Goal: Task Accomplishment & Management: Complete application form

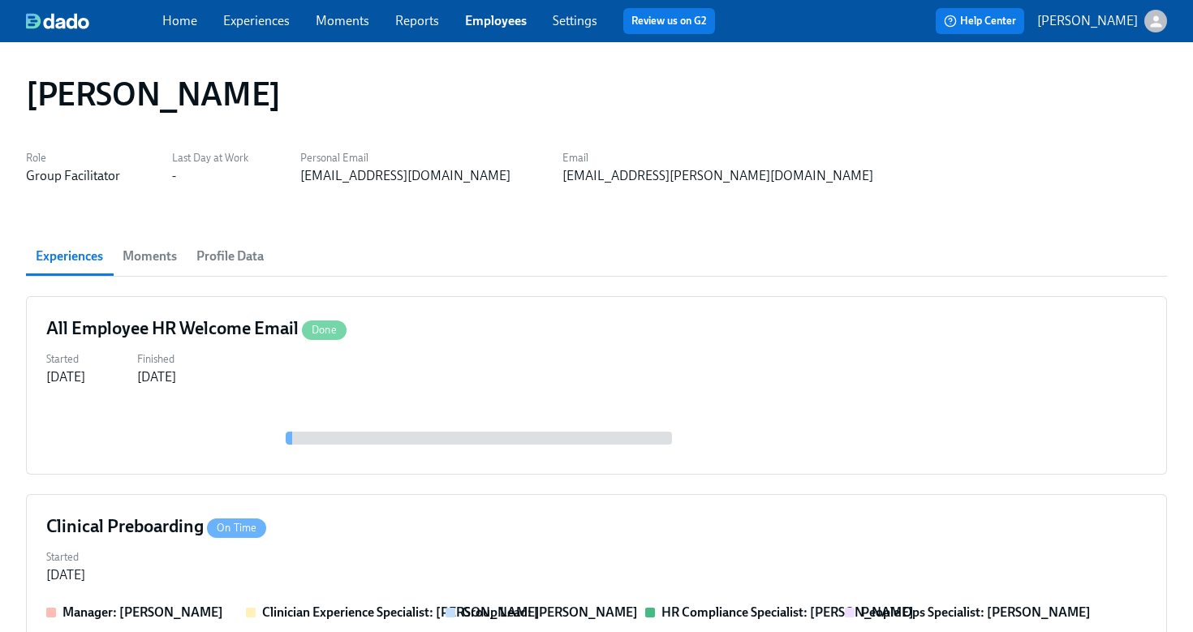
scroll to position [591, 0]
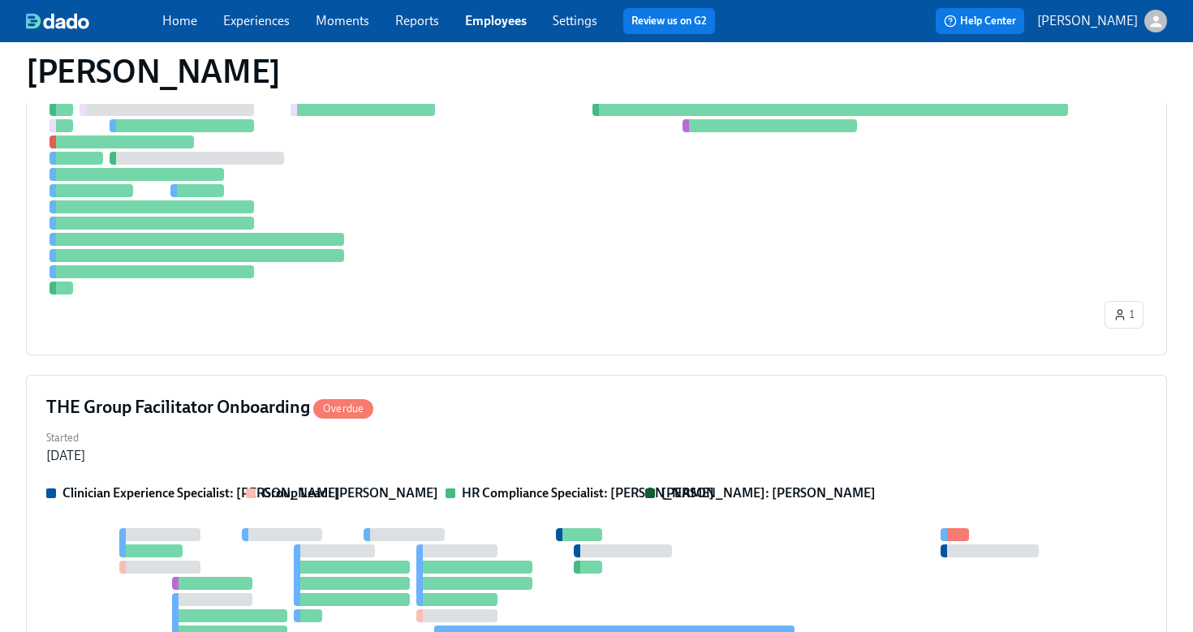
click at [509, 28] on span "Employees" at bounding box center [496, 21] width 62 height 18
click at [507, 24] on link "Employees" at bounding box center [496, 20] width 62 height 15
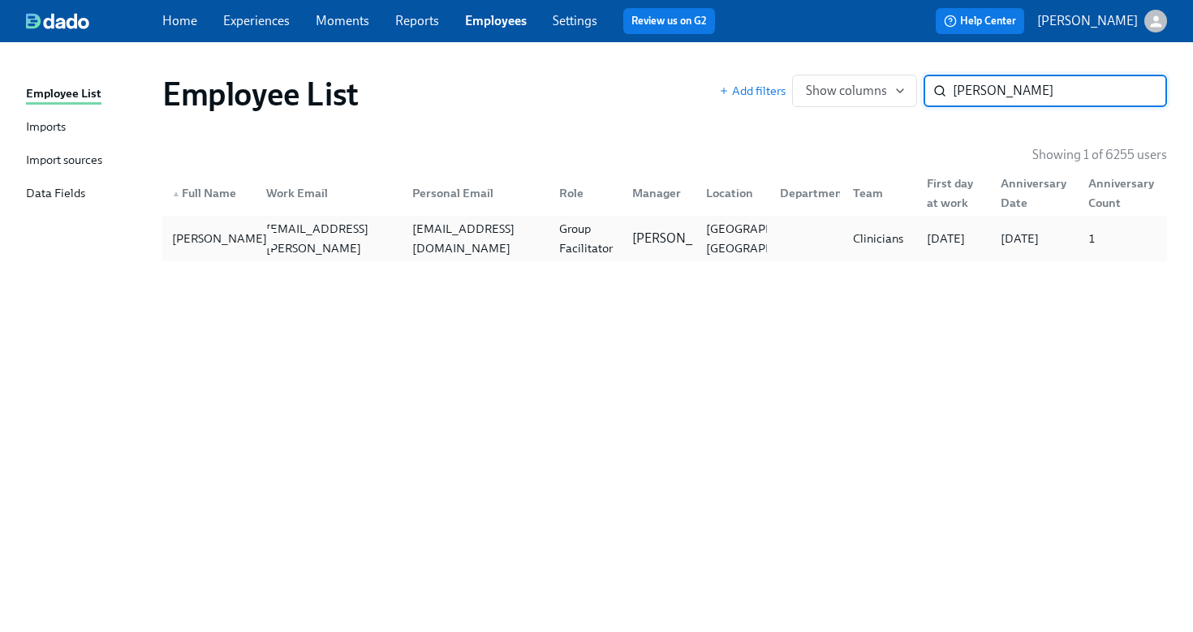
type input "[PERSON_NAME]"
click at [219, 226] on div "[PERSON_NAME]" at bounding box center [210, 238] width 88 height 32
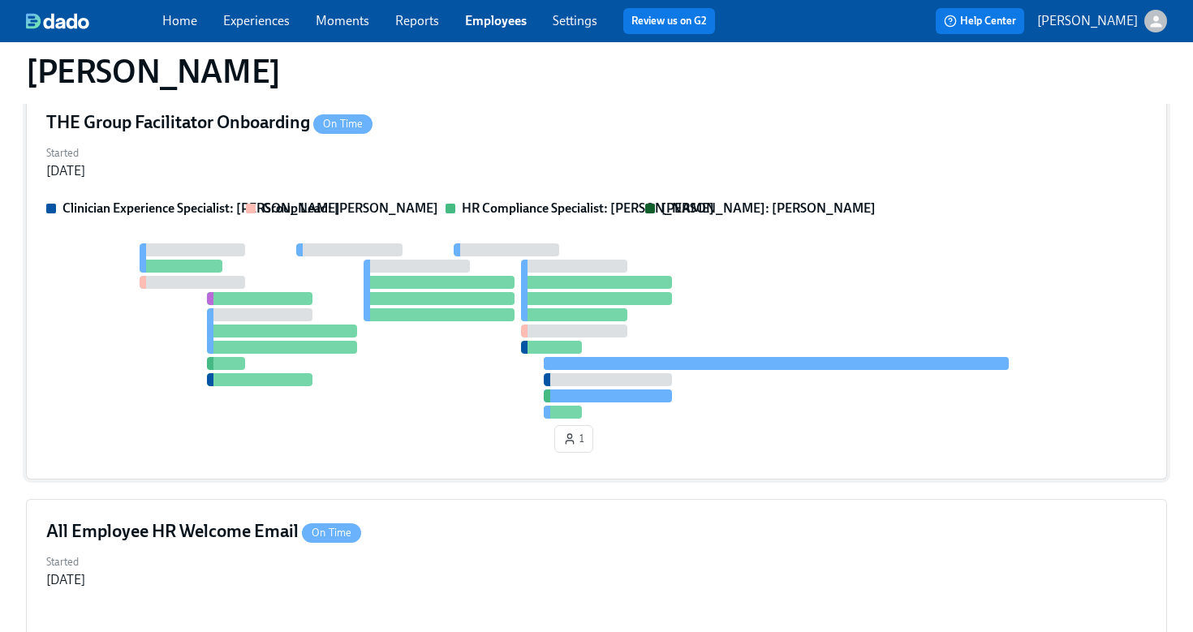
scroll to position [171, 0]
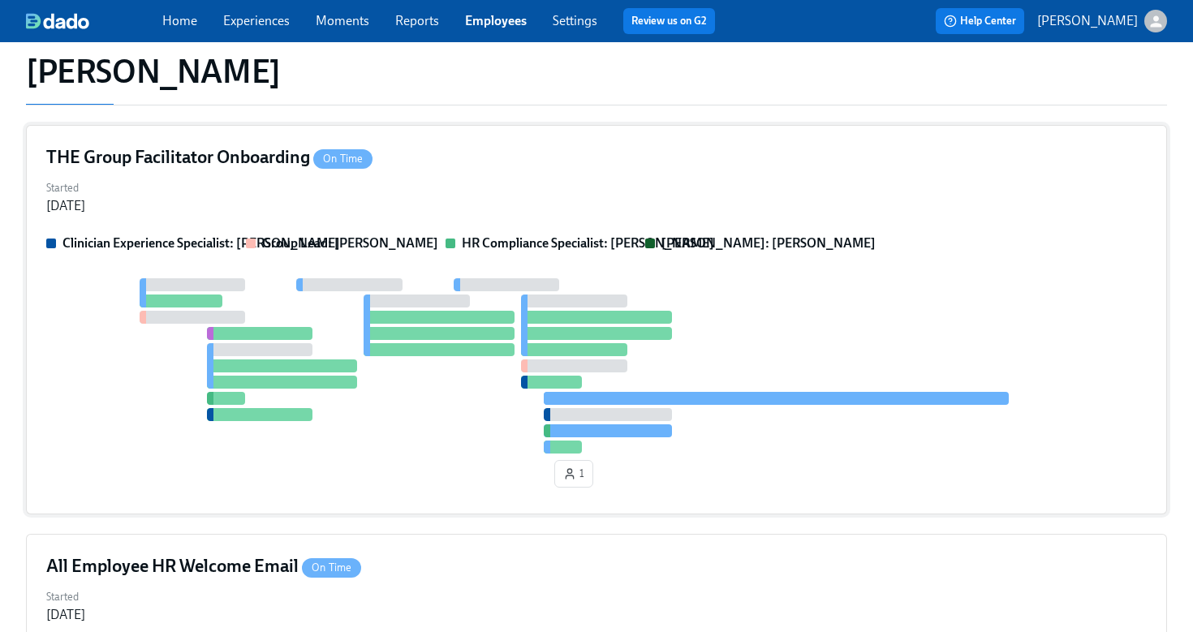
click at [368, 213] on div "Started Jul 31, 2025" at bounding box center [596, 195] width 1100 height 39
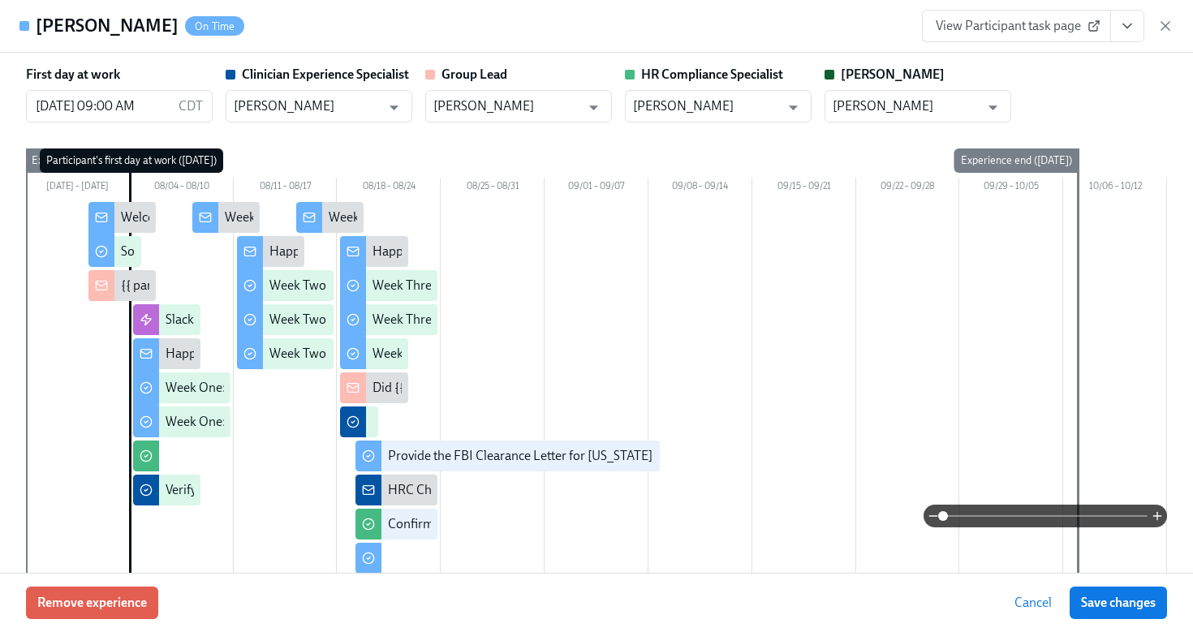
click at [1125, 18] on icon "View task page" at bounding box center [1127, 26] width 16 height 16
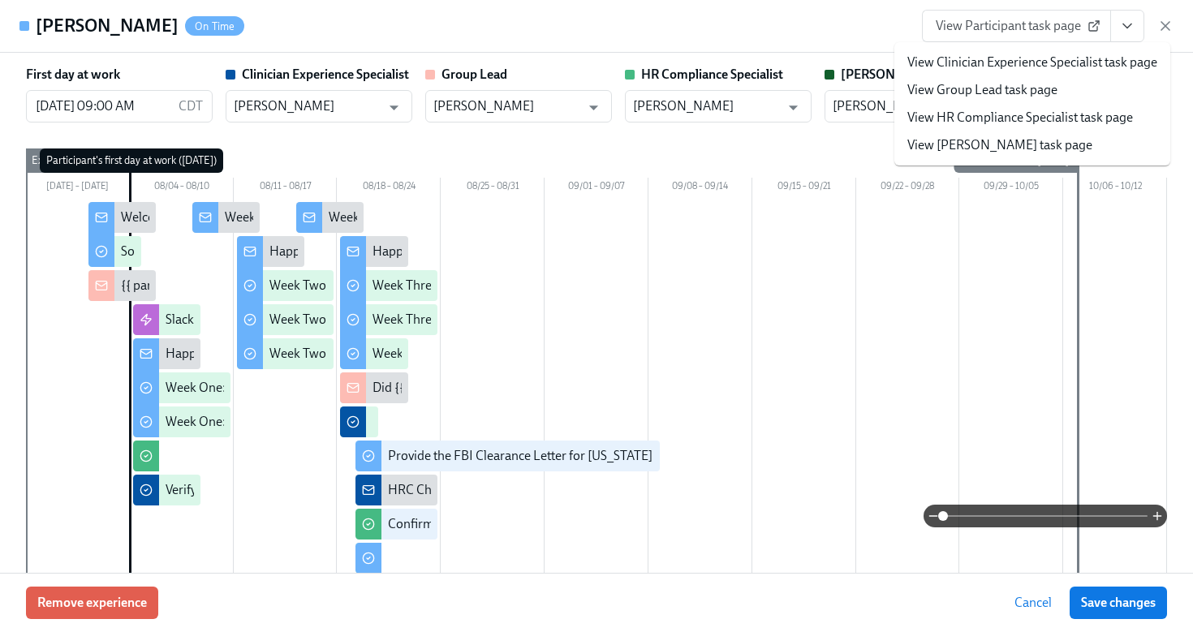
click at [1084, 118] on link "View HR Compliance Specialist task page" at bounding box center [1020, 118] width 226 height 18
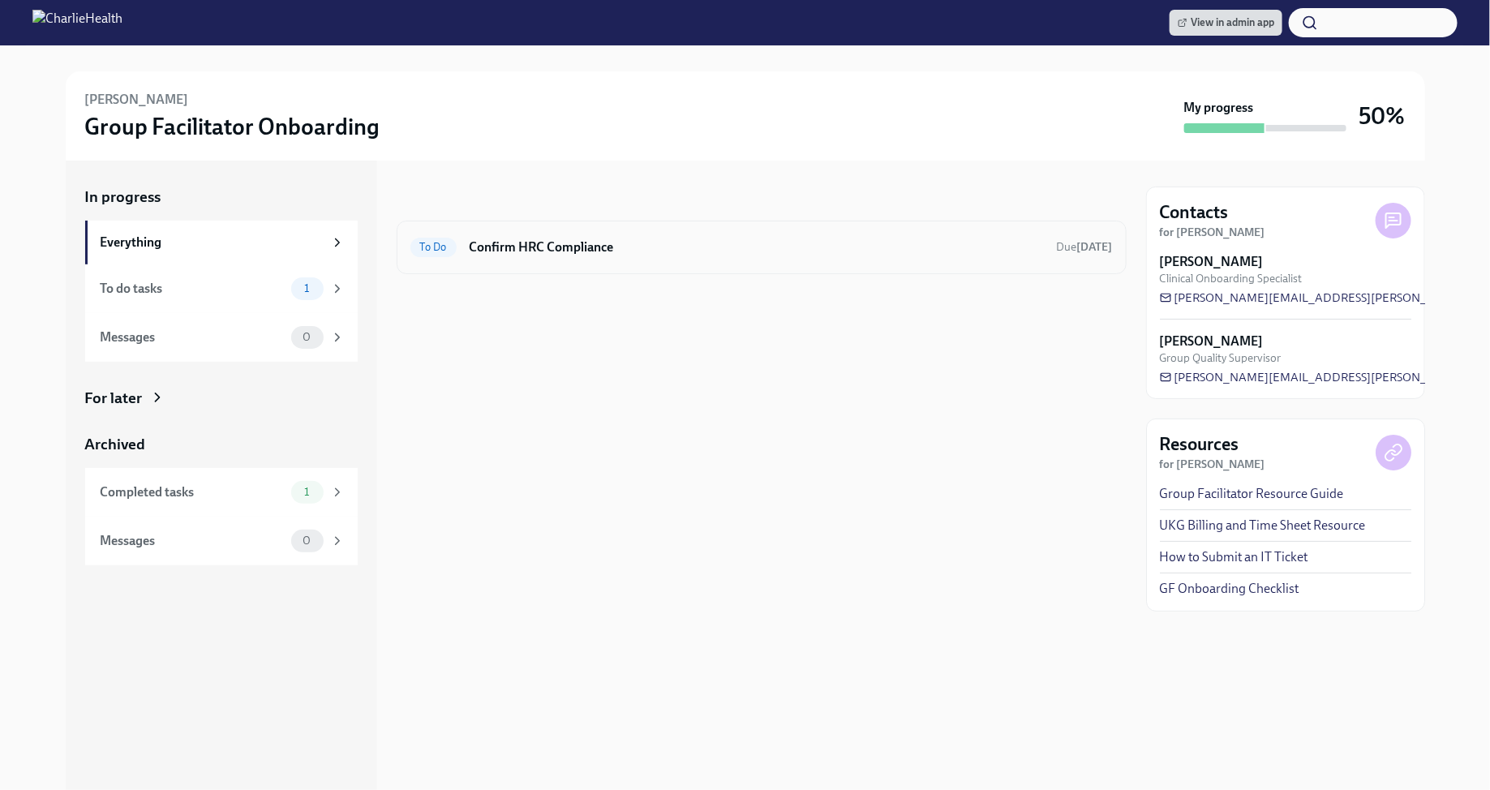
click at [985, 261] on div "To Do Confirm HRC Compliance Due [DATE]" at bounding box center [762, 248] width 730 height 54
click at [865, 236] on div "To Do Confirm HRC Compliance Due [DATE]" at bounding box center [762, 247] width 703 height 26
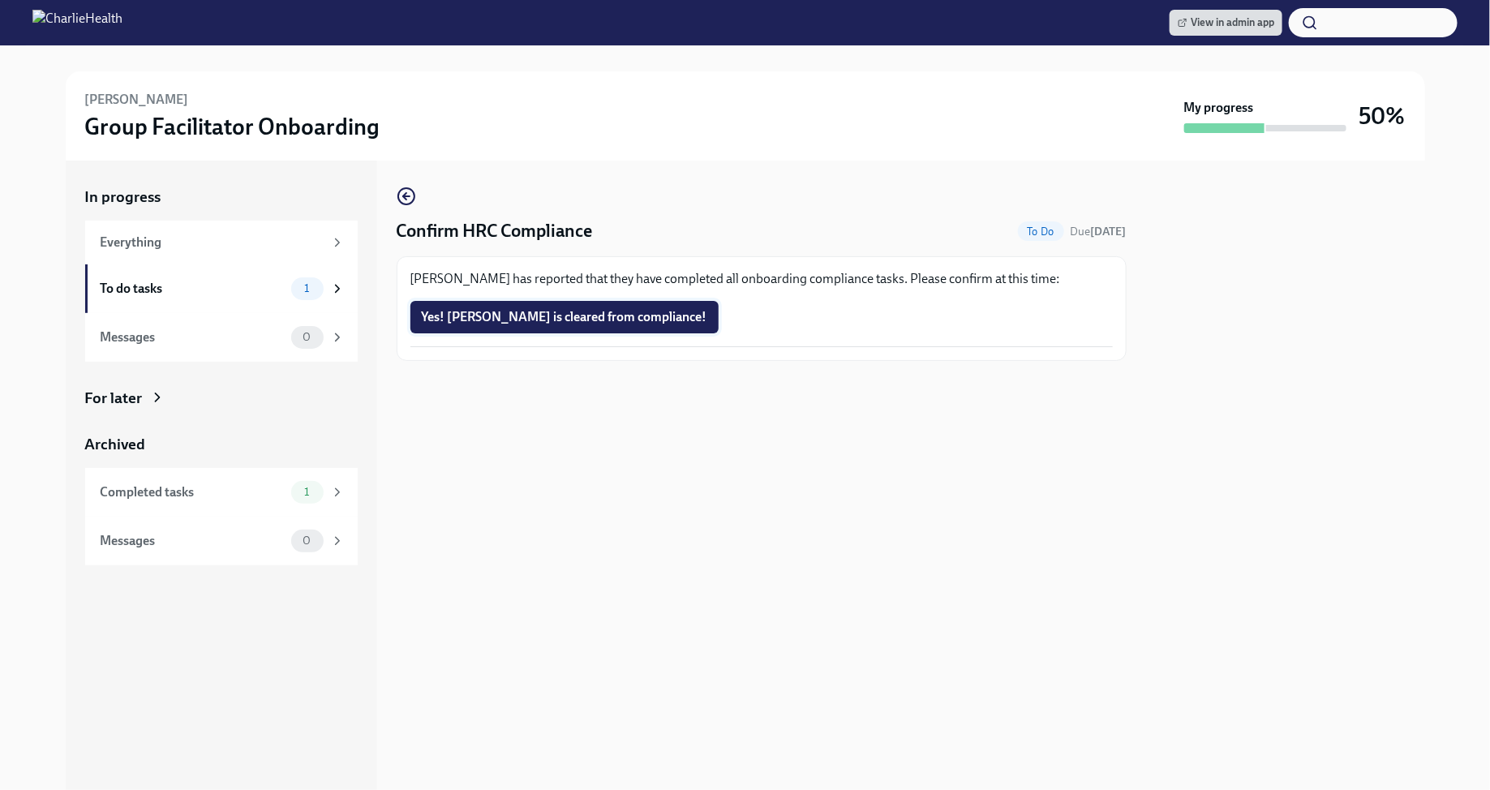
click at [608, 324] on span "Yes! [PERSON_NAME] is cleared from compliance!" at bounding box center [565, 317] width 286 height 16
